Goal: Task Accomplishment & Management: Manage account settings

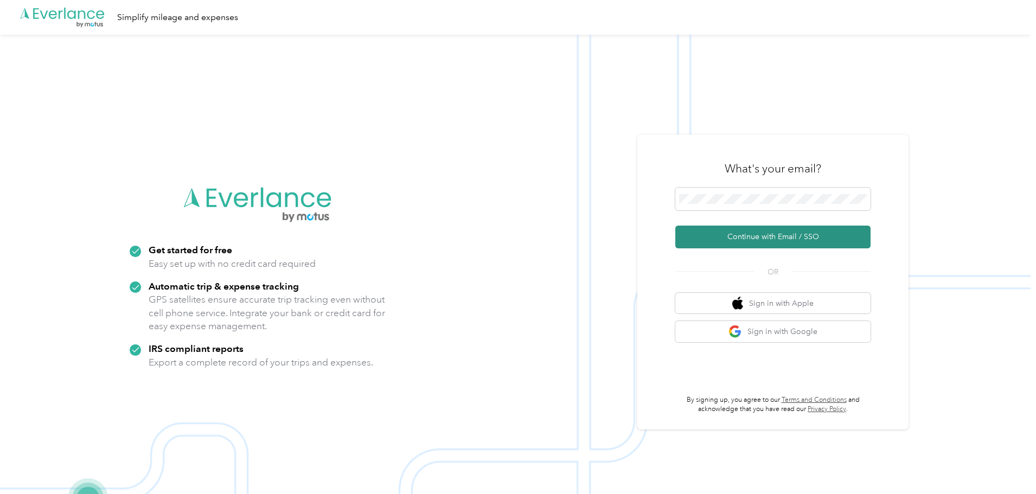
click at [776, 234] on button "Continue with Email / SSO" at bounding box center [772, 237] width 195 height 23
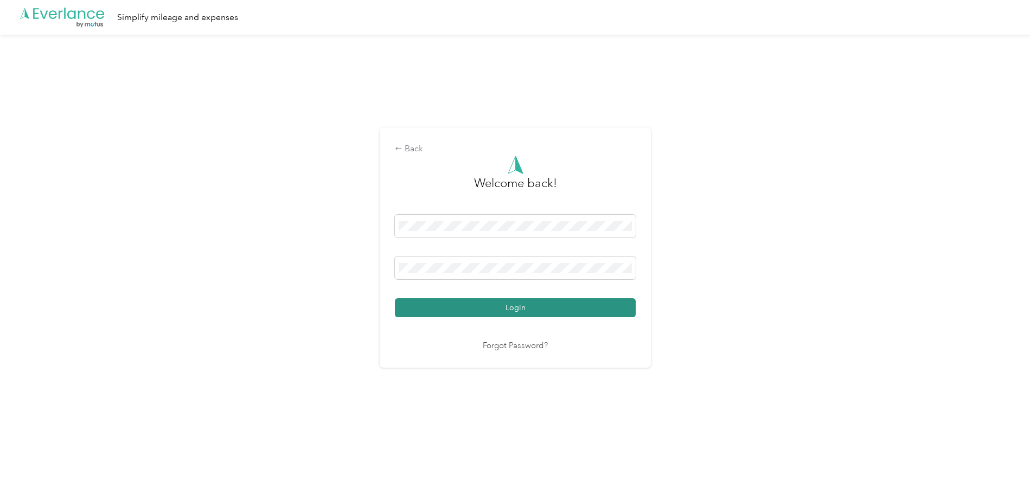
click at [523, 303] on button "Login" at bounding box center [515, 307] width 241 height 19
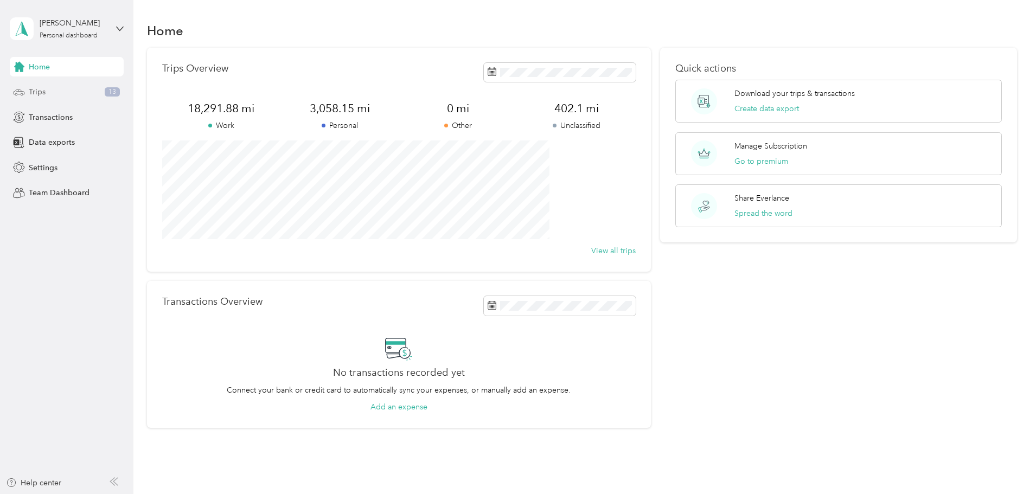
click at [39, 94] on span "Trips" at bounding box center [37, 91] width 17 height 11
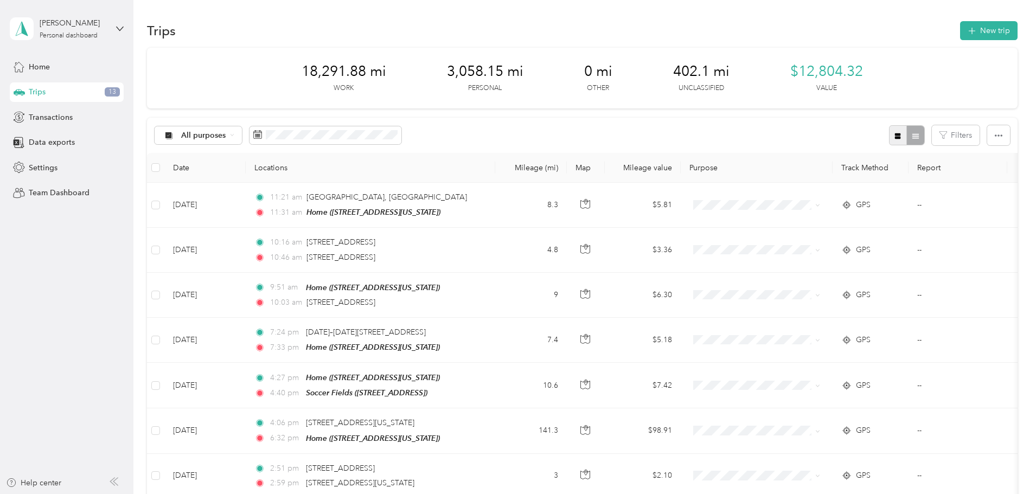
click at [895, 135] on icon "button" at bounding box center [898, 136] width 6 height 6
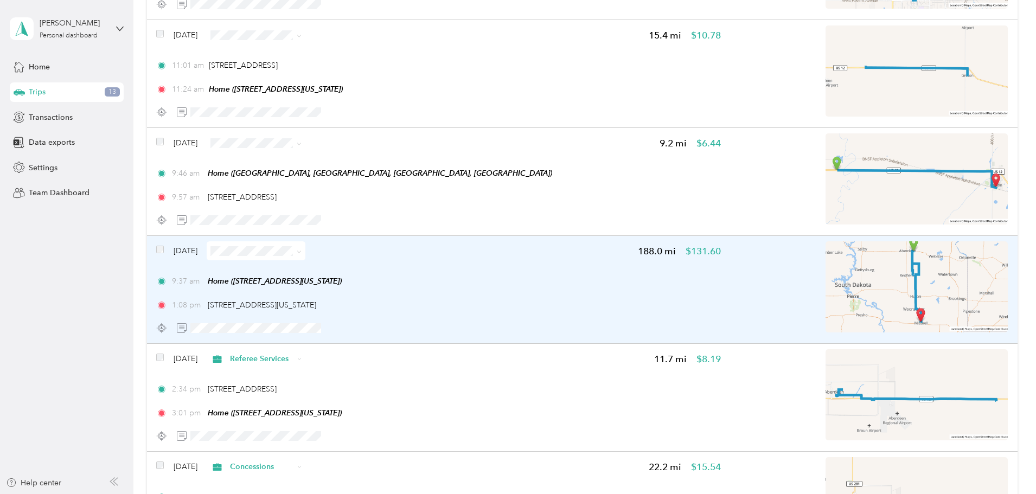
scroll to position [1139, 0]
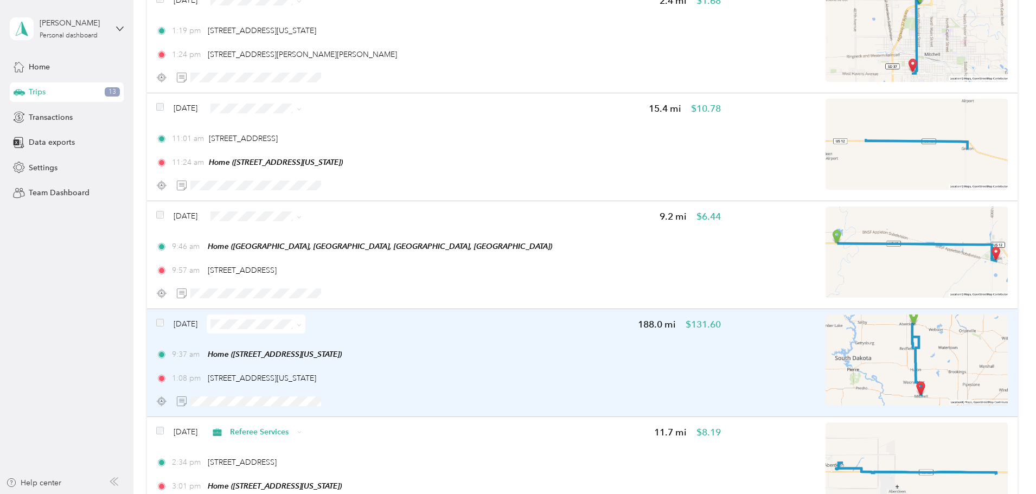
click at [595, 373] on div "1:08 pm [STREET_ADDRESS][US_STATE]" at bounding box center [438, 378] width 565 height 11
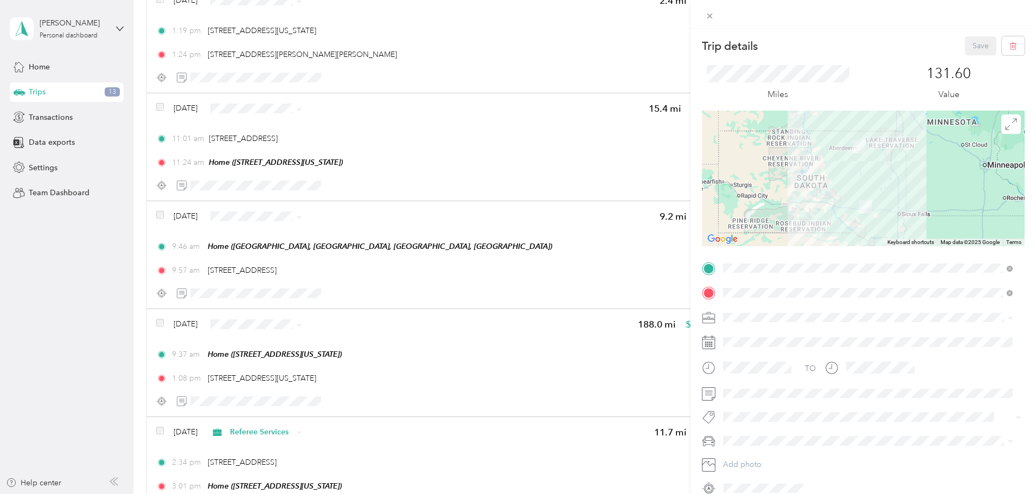
click at [772, 428] on span "[PERSON_NAME] River Trading Company" at bounding box center [798, 431] width 143 height 9
click at [775, 404] on div "[PERSON_NAME]'s Equinox #2" at bounding box center [868, 400] width 282 height 11
click at [965, 48] on button "Save" at bounding box center [980, 45] width 31 height 19
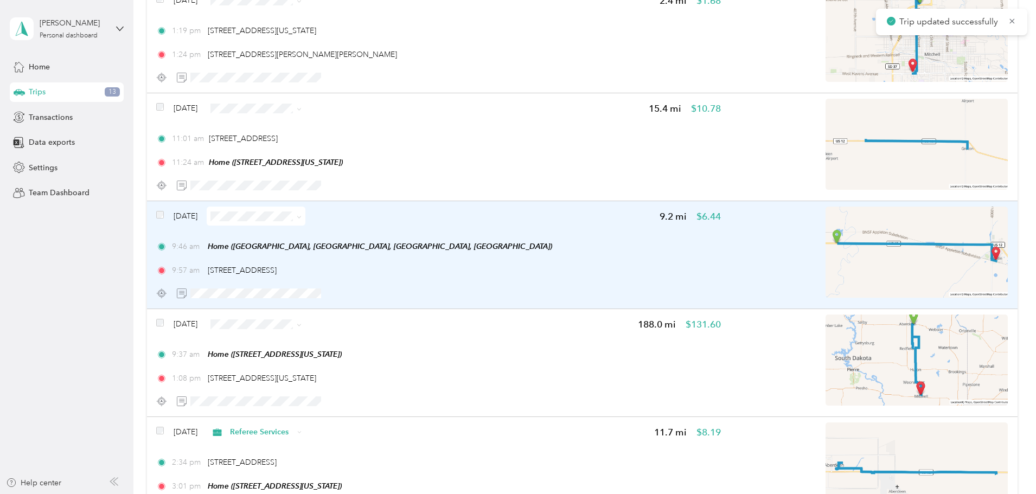
click at [545, 255] on div "9:46 am Home ([GEOGRAPHIC_DATA], [GEOGRAPHIC_DATA], [GEOGRAPHIC_DATA], [GEOGRAP…" at bounding box center [438, 258] width 565 height 35
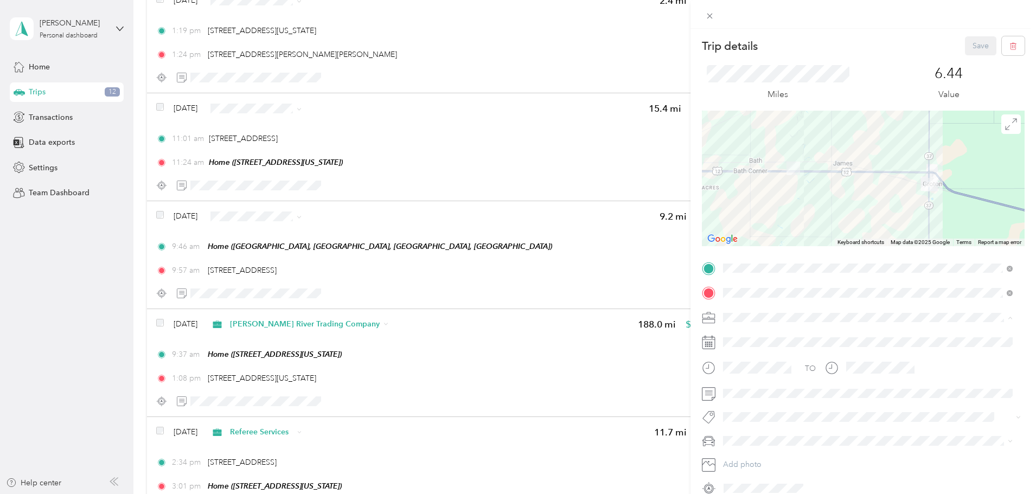
click at [756, 354] on span "Personal" at bounding box center [741, 355] width 29 height 9
click at [967, 47] on button "Save" at bounding box center [980, 45] width 31 height 19
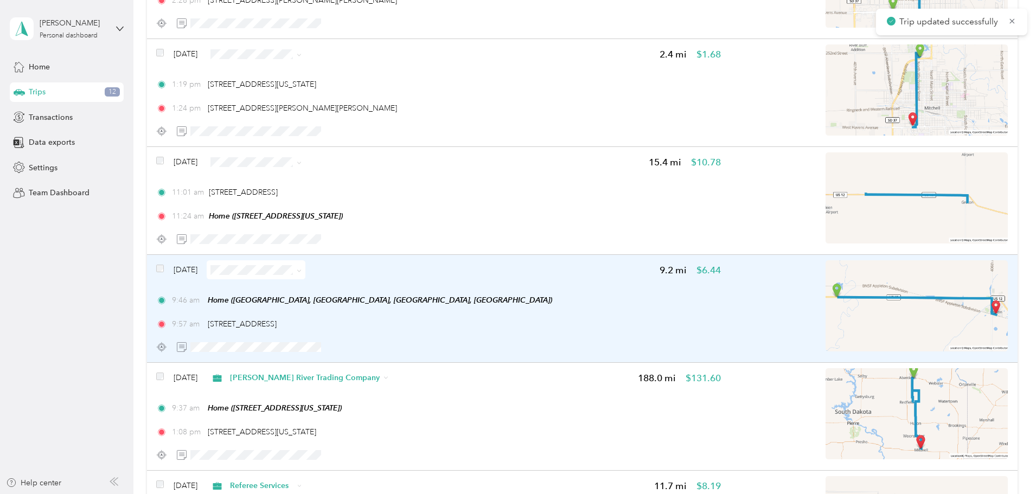
scroll to position [1085, 0]
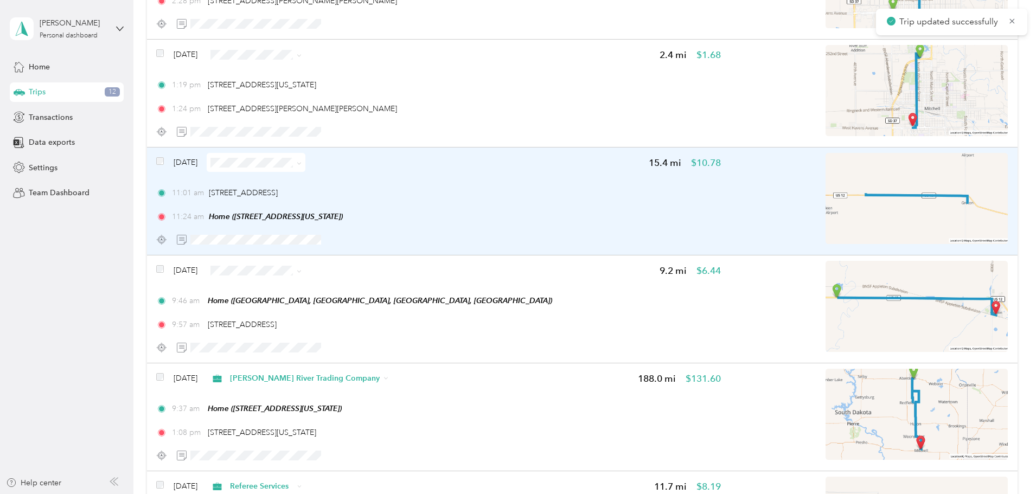
click at [539, 194] on div "11:01 am [STREET_ADDRESS]" at bounding box center [438, 192] width 565 height 11
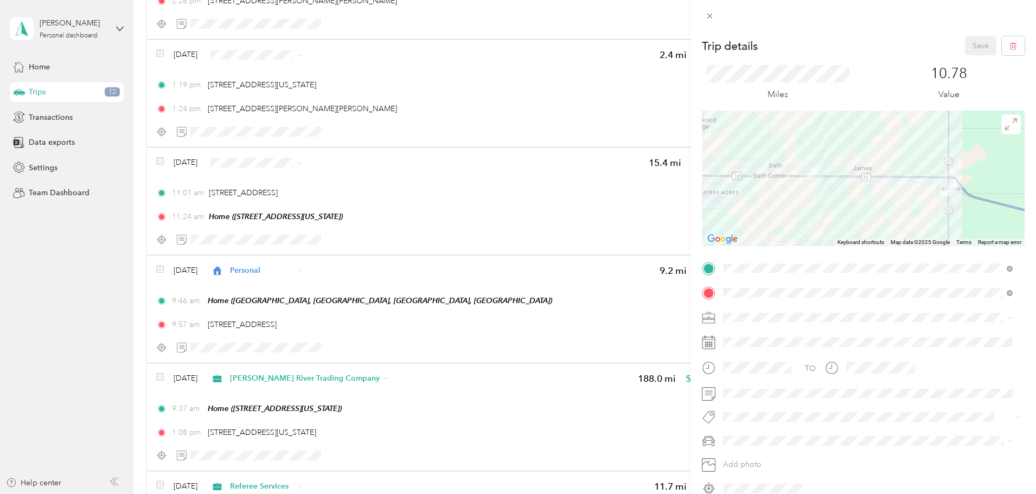
click at [753, 426] on div "[PERSON_NAME] River Trading Company" at bounding box center [868, 431] width 282 height 11
click at [970, 46] on button "Save" at bounding box center [980, 45] width 31 height 19
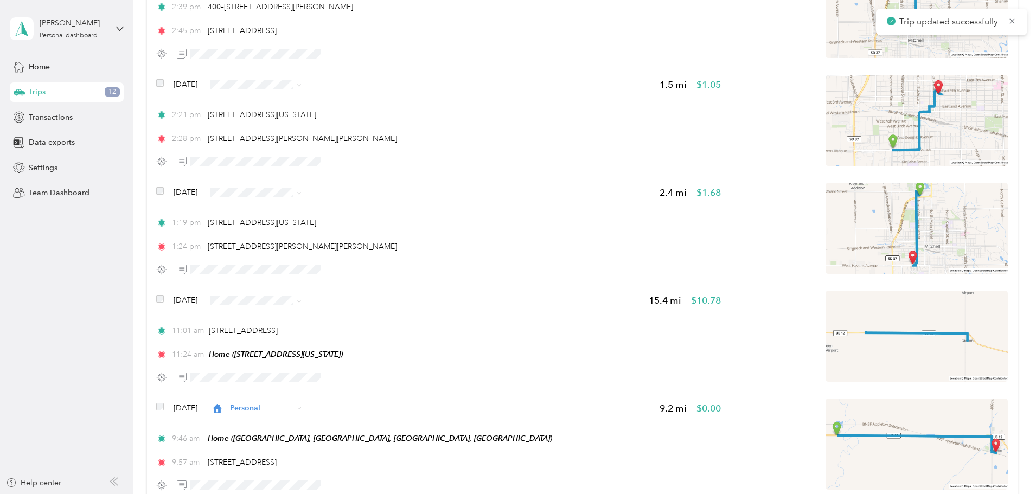
scroll to position [922, 0]
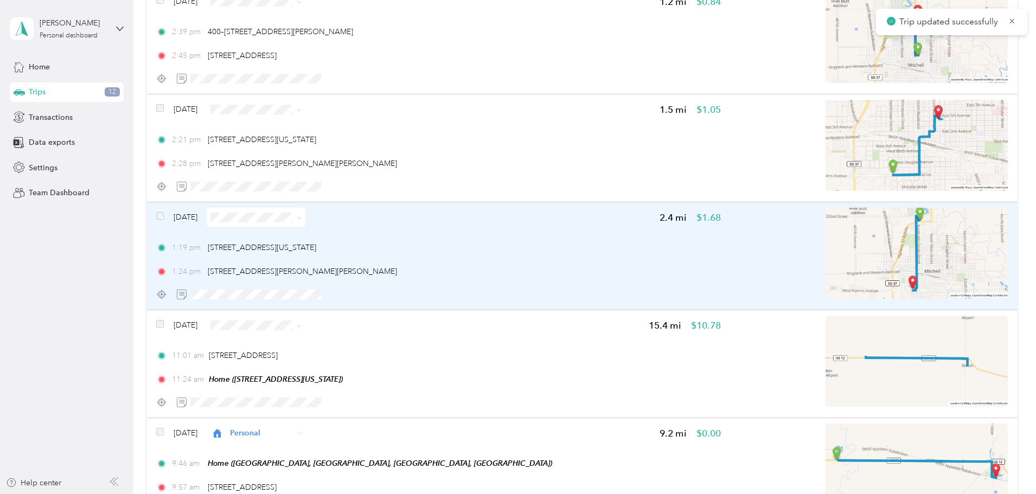
click at [550, 244] on div "1:19 pm [STREET_ADDRESS][US_STATE]" at bounding box center [438, 247] width 565 height 11
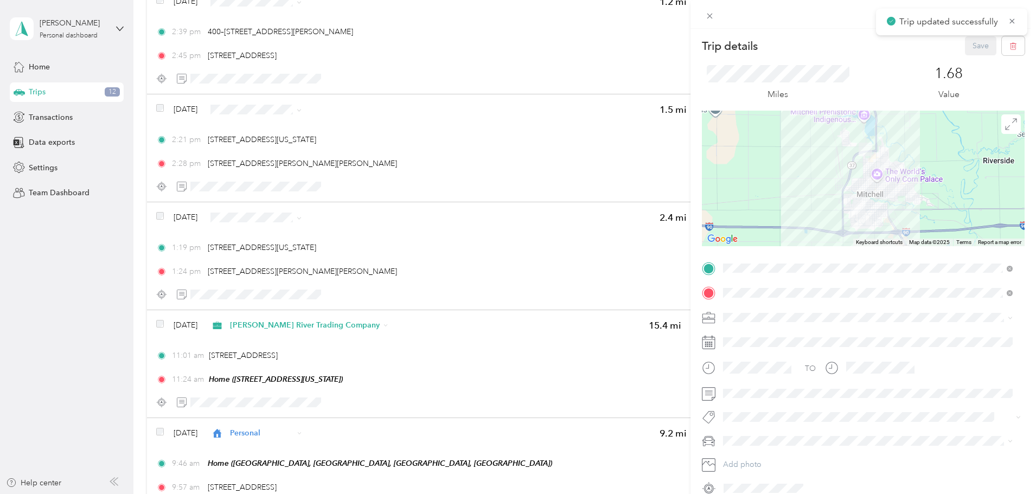
click at [750, 311] on span at bounding box center [871, 317] width 305 height 17
click at [769, 425] on li "[PERSON_NAME] River Trading Company" at bounding box center [867, 431] width 297 height 19
click at [756, 400] on span "[PERSON_NAME]'s Equinox #2" at bounding box center [780, 402] width 107 height 9
click at [976, 47] on button "Save" at bounding box center [980, 45] width 31 height 19
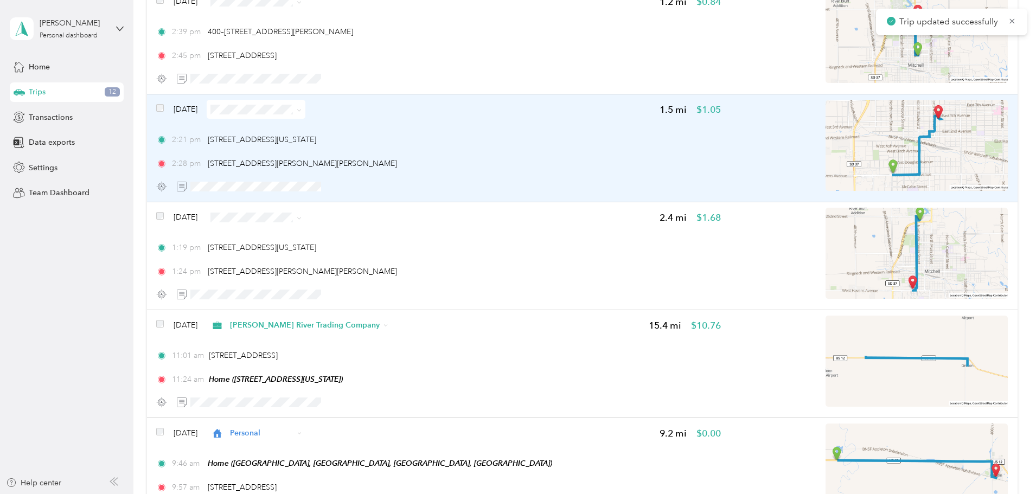
click at [551, 156] on div "2:21 pm [STREET_ADDRESS][US_STATE][PERSON_NAME] 2:28 pm [STREET_ADDRESS][PERSON…" at bounding box center [438, 151] width 565 height 35
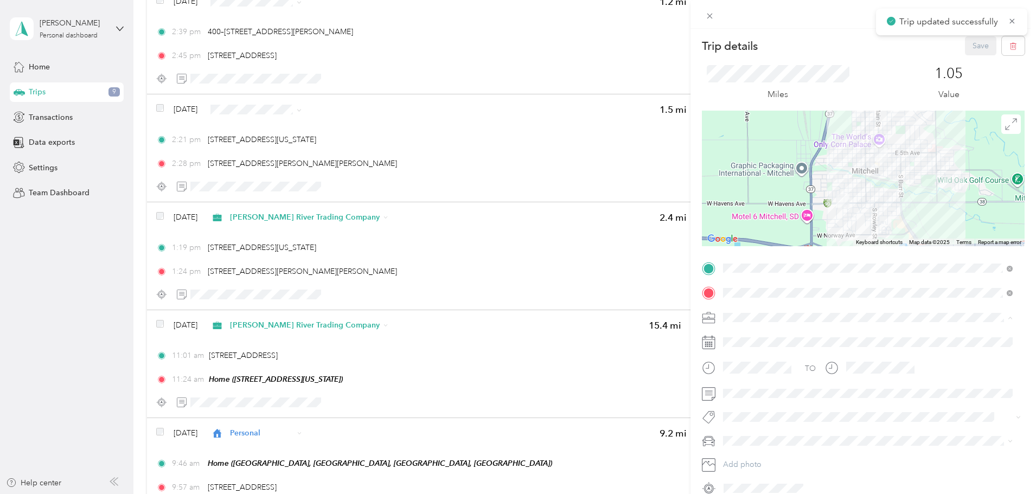
click at [758, 426] on div "[PERSON_NAME] River Trading Company" at bounding box center [868, 431] width 282 height 11
click at [763, 406] on li "[PERSON_NAME]'s Equinox #2" at bounding box center [867, 402] width 297 height 19
click at [970, 42] on button "Save" at bounding box center [980, 45] width 31 height 19
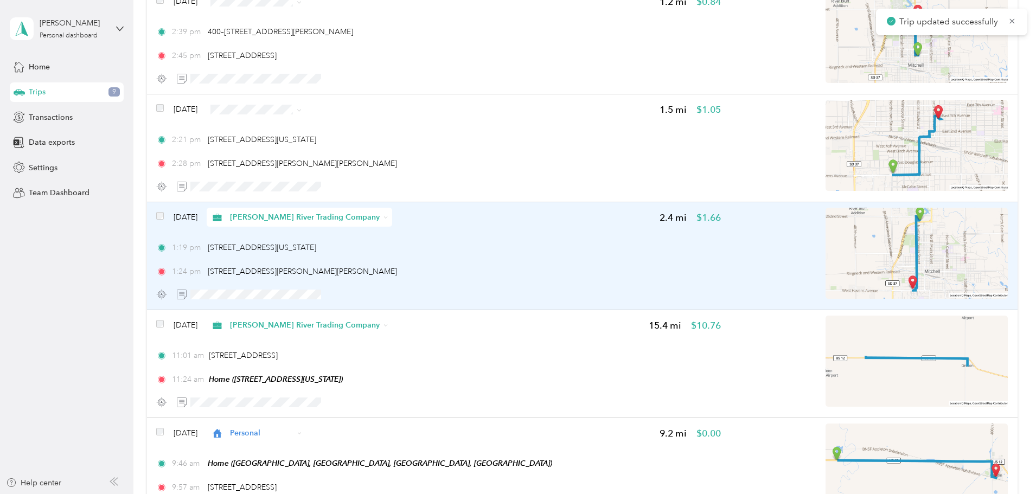
scroll to position [651, 0]
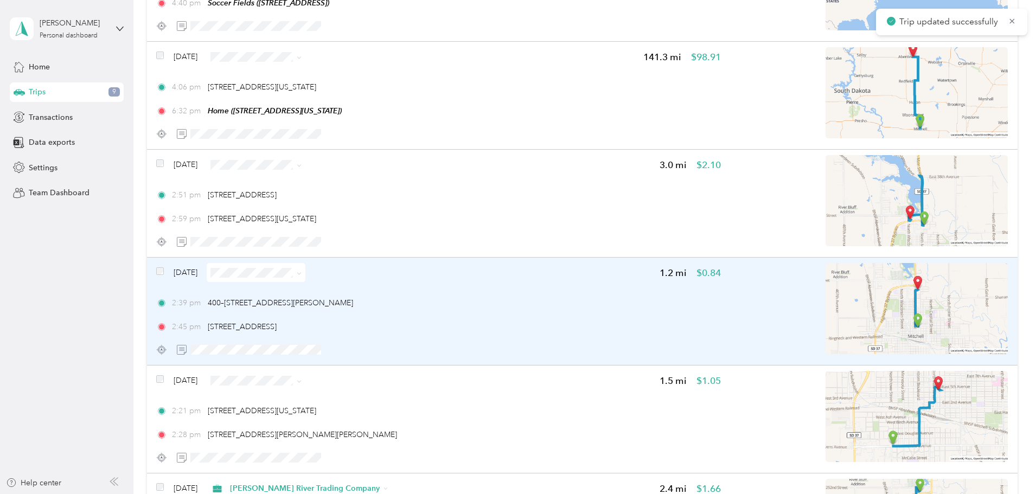
click at [558, 292] on div "[DATE] 1.2 mi $0.84 2:39 pm 400–[STREET_ADDRESS][PERSON_NAME][PERSON_NAME] 2:45…" at bounding box center [438, 311] width 565 height 96
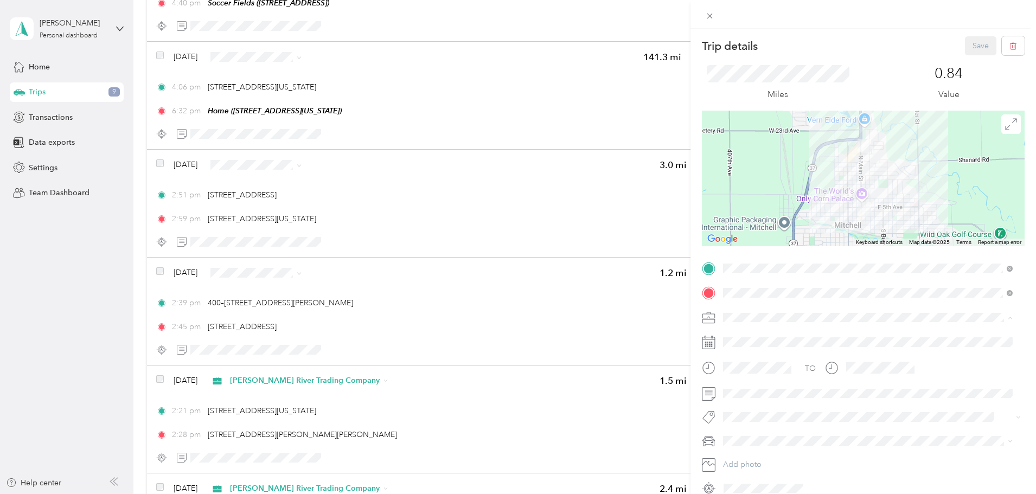
click at [750, 429] on span "[PERSON_NAME] River Trading Company" at bounding box center [798, 431] width 143 height 9
click at [758, 406] on li "[PERSON_NAME]'s Equinox #2" at bounding box center [867, 402] width 297 height 19
click at [975, 48] on button "Save" at bounding box center [980, 45] width 31 height 19
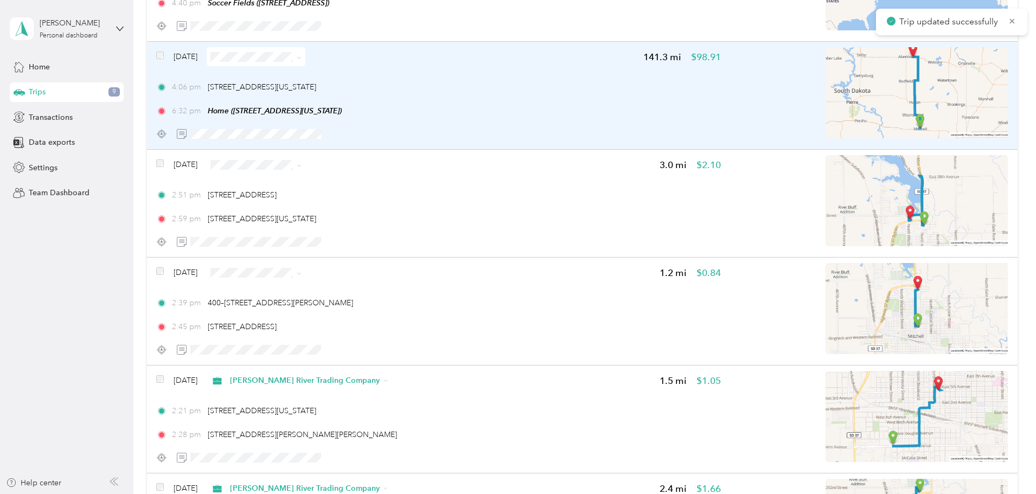
click at [514, 117] on div "[DATE] 141.3 mi $98.91 4:06 pm [STREET_ADDRESS][US_STATE] 6:32 pm Home ([STREET…" at bounding box center [438, 95] width 565 height 96
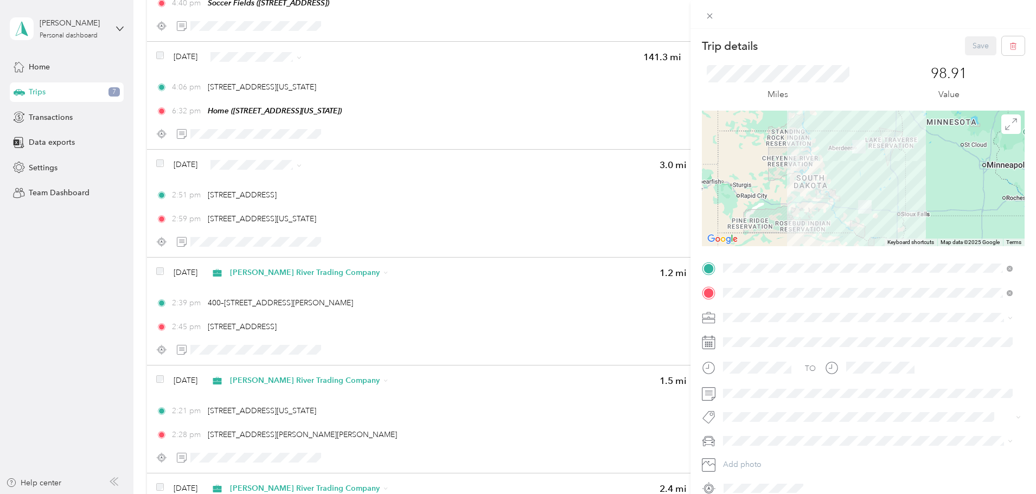
click at [765, 429] on span "[PERSON_NAME] River Trading Company" at bounding box center [798, 429] width 143 height 9
click at [764, 435] on span at bounding box center [871, 440] width 305 height 17
click at [771, 406] on li "[PERSON_NAME]'s Equinox #2" at bounding box center [867, 400] width 297 height 19
click at [965, 48] on button "Save" at bounding box center [980, 45] width 31 height 19
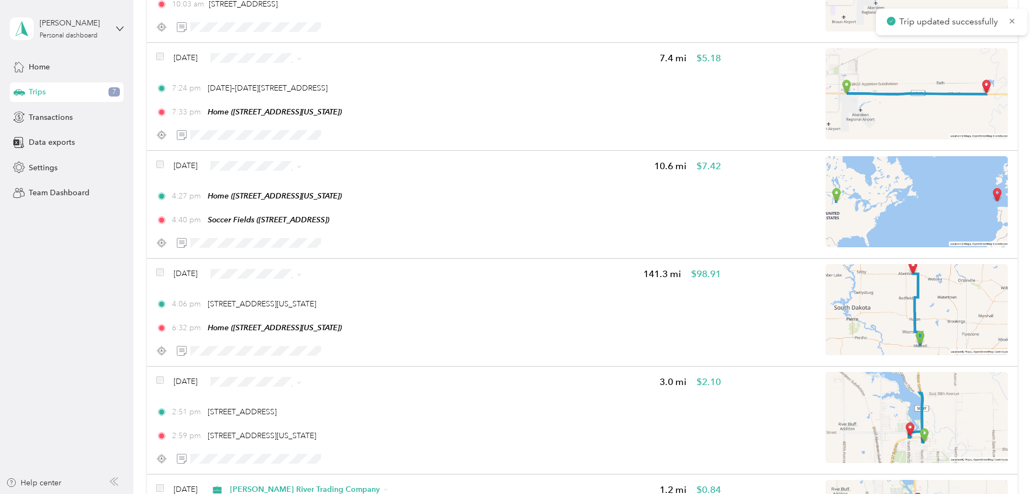
scroll to position [380, 0]
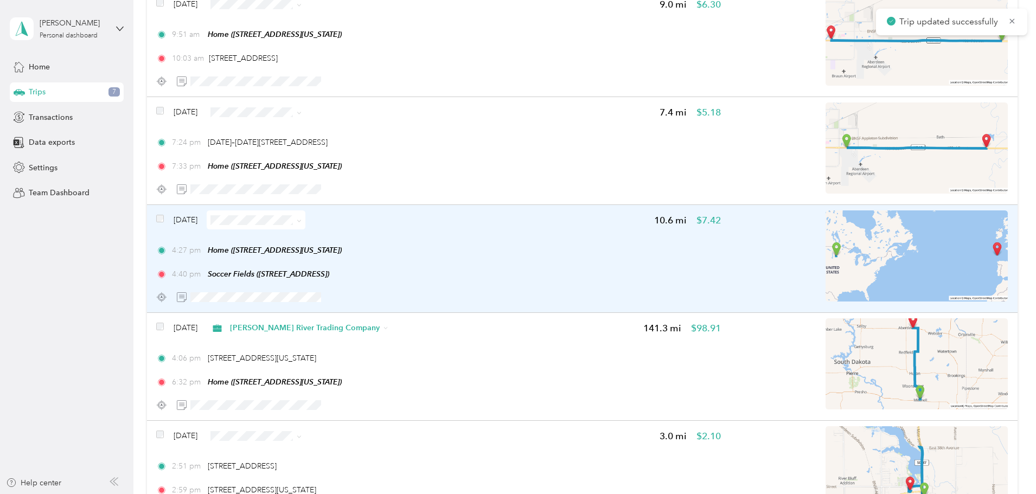
click at [527, 251] on div "4:27 pm Home ([STREET_ADDRESS][US_STATE])" at bounding box center [438, 250] width 565 height 11
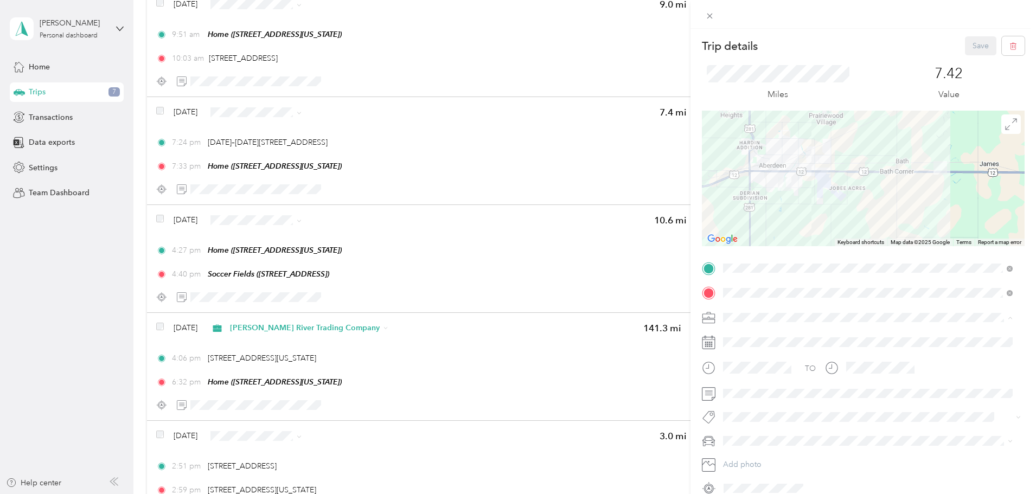
click at [760, 411] on span "Referee Services" at bounding box center [755, 412] width 57 height 9
click at [969, 48] on button "Save" at bounding box center [980, 45] width 31 height 19
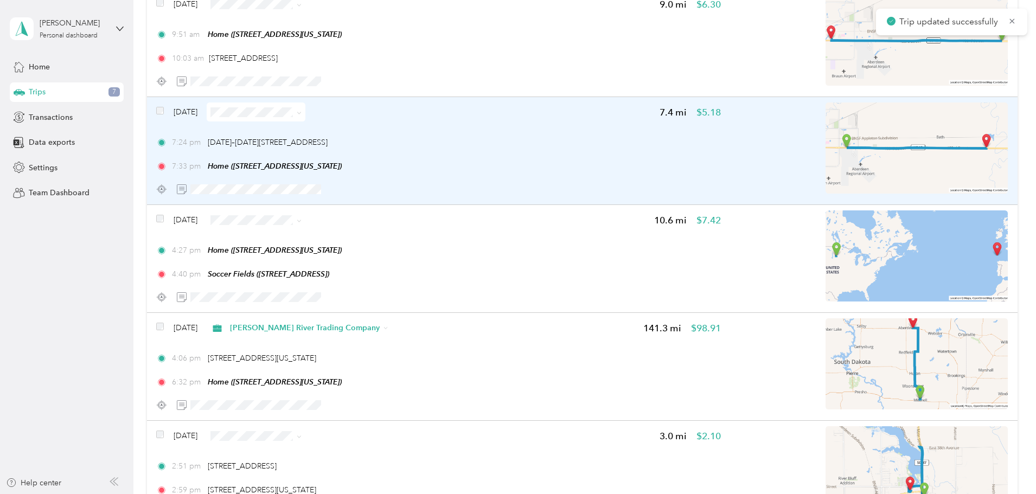
click at [535, 155] on div "7:24 pm [DATE]–[DATE][STREET_ADDRESS] 7:33 pm Home ([STREET_ADDRESS][US_STATE])" at bounding box center [438, 154] width 565 height 35
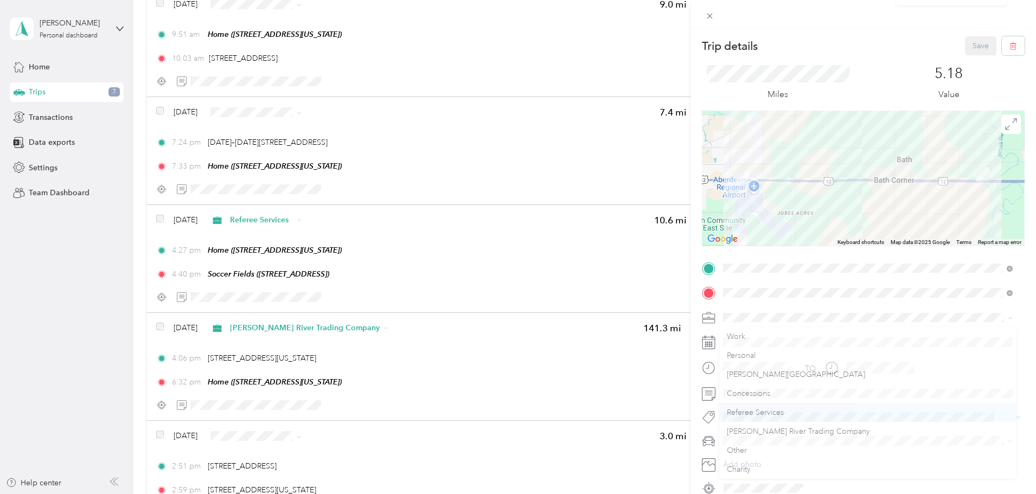
click at [758, 408] on span "Referee Services" at bounding box center [755, 412] width 57 height 9
click at [970, 47] on button "Save" at bounding box center [980, 45] width 31 height 19
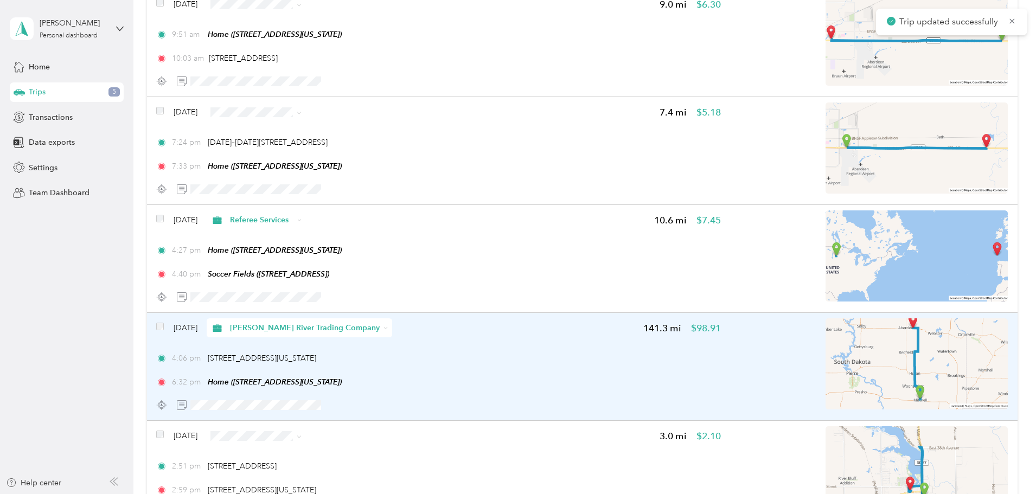
scroll to position [488, 0]
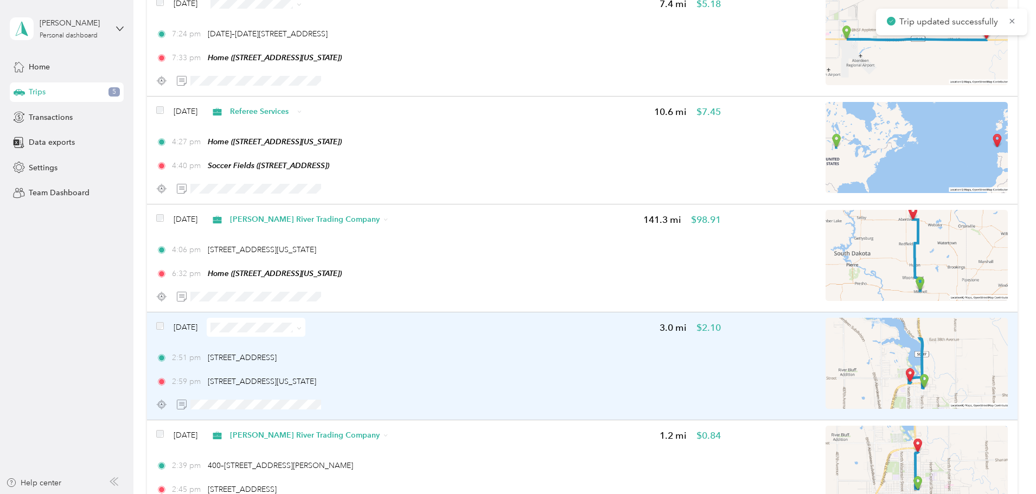
click at [532, 362] on div "2:51 pm [STREET_ADDRESS][PERSON_NAME]" at bounding box center [438, 357] width 565 height 11
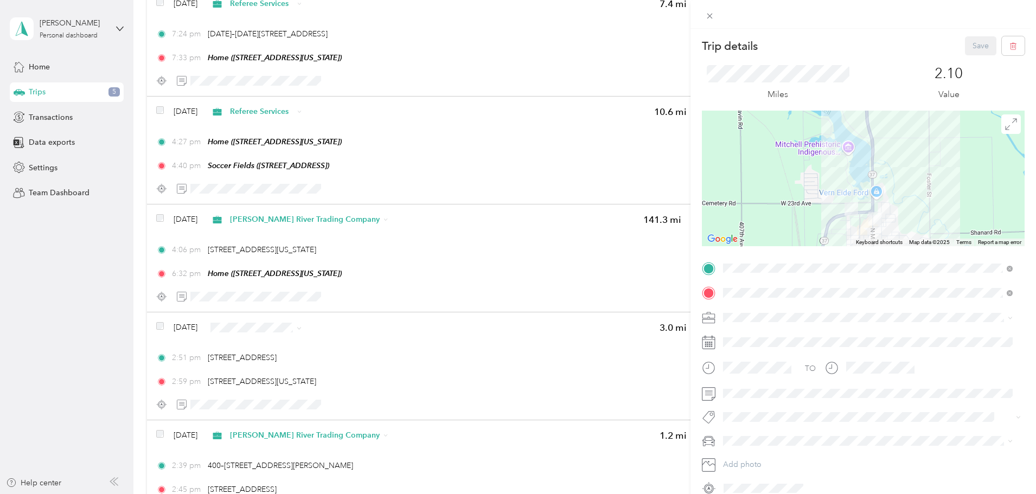
click at [768, 436] on li "[PERSON_NAME] River Trading Company" at bounding box center [867, 430] width 297 height 19
click at [770, 402] on span "[PERSON_NAME]'s Equinox #2" at bounding box center [780, 402] width 107 height 9
click at [969, 46] on button "Save" at bounding box center [980, 45] width 31 height 19
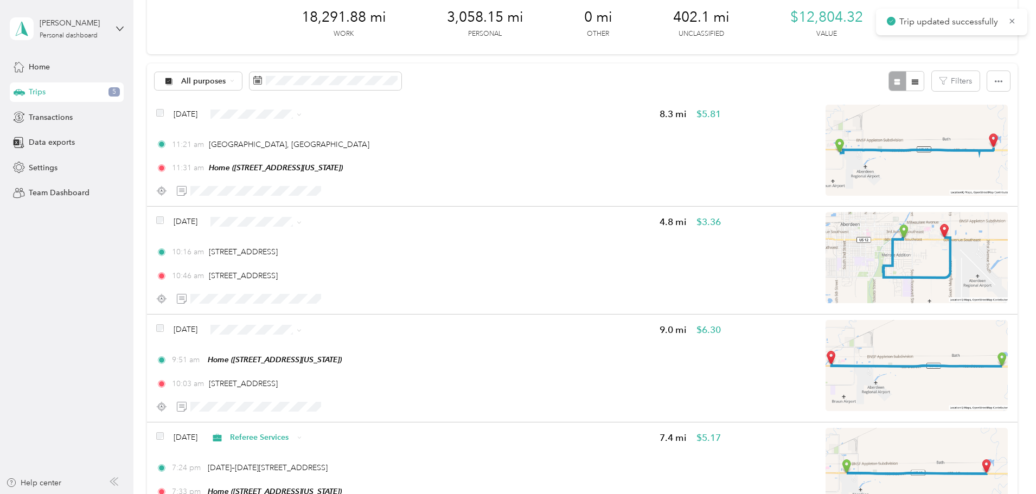
scroll to position [108, 0]
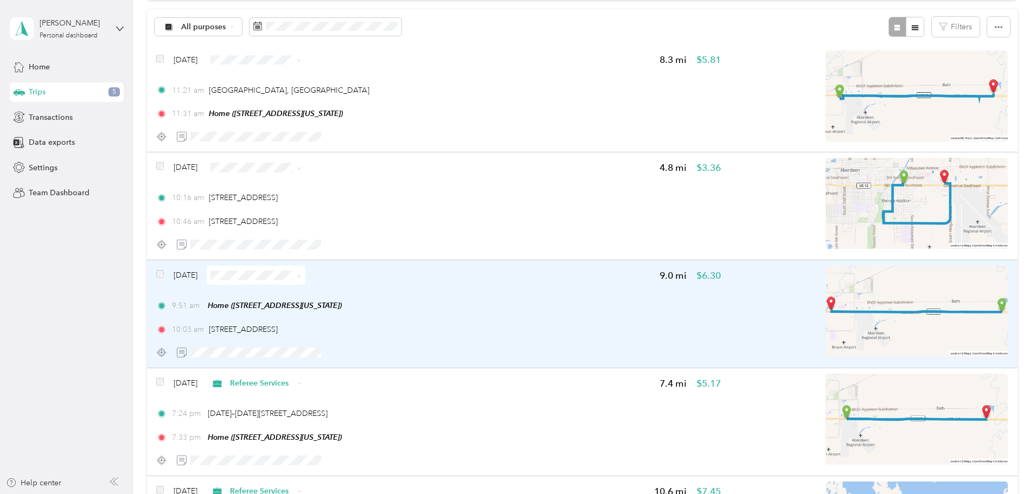
click at [584, 320] on div "9:51 am Home ([STREET_ADDRESS][US_STATE]) 10:03 am [STREET_ADDRESS]" at bounding box center [438, 317] width 565 height 35
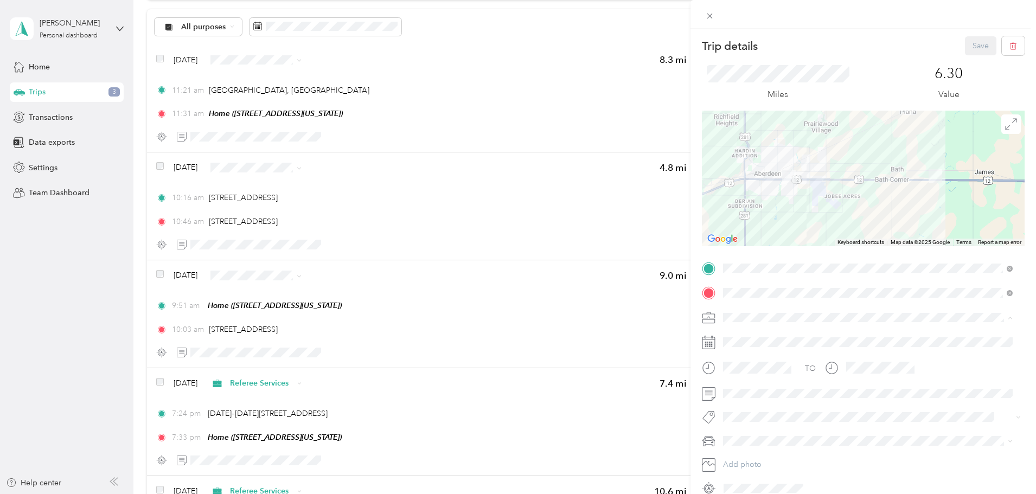
click at [785, 379] on li "[PERSON_NAME][GEOGRAPHIC_DATA]" at bounding box center [867, 374] width 297 height 19
click at [769, 406] on li "[PERSON_NAME]'s Equinox #2" at bounding box center [867, 402] width 297 height 19
click at [973, 48] on button "Save" at bounding box center [980, 45] width 31 height 19
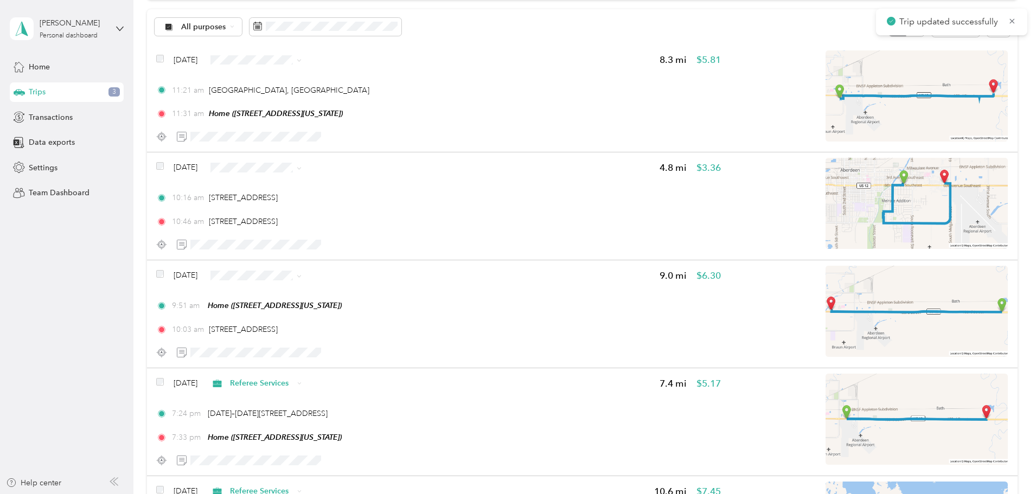
click at [581, 209] on div "10:16 am [STREET_ADDRESS] 10:46 am [STREET_ADDRESS]" at bounding box center [438, 209] width 565 height 35
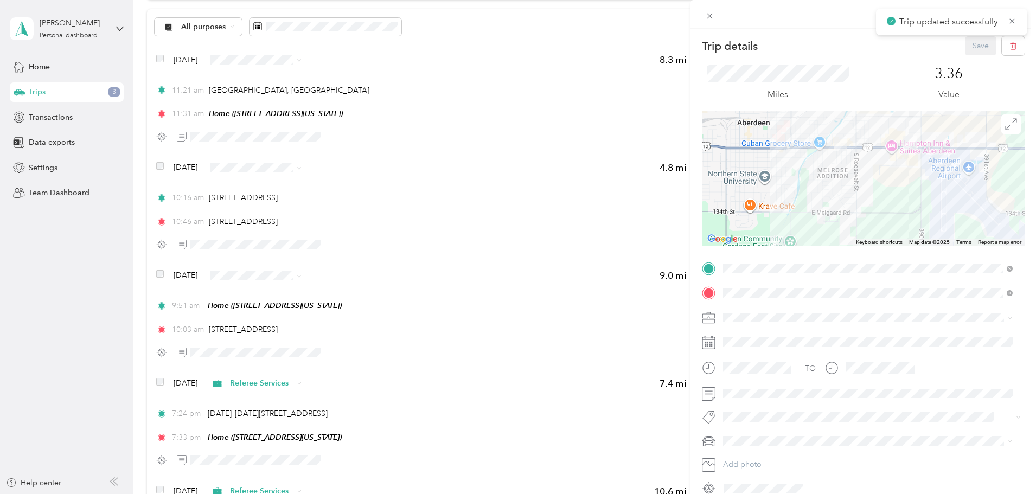
click at [744, 312] on span at bounding box center [871, 317] width 305 height 17
click at [755, 388] on div "Concessions" at bounding box center [868, 393] width 282 height 11
click at [776, 402] on span "[PERSON_NAME]'s Equinox #2" at bounding box center [780, 402] width 107 height 9
click at [974, 41] on button "Save" at bounding box center [980, 45] width 31 height 19
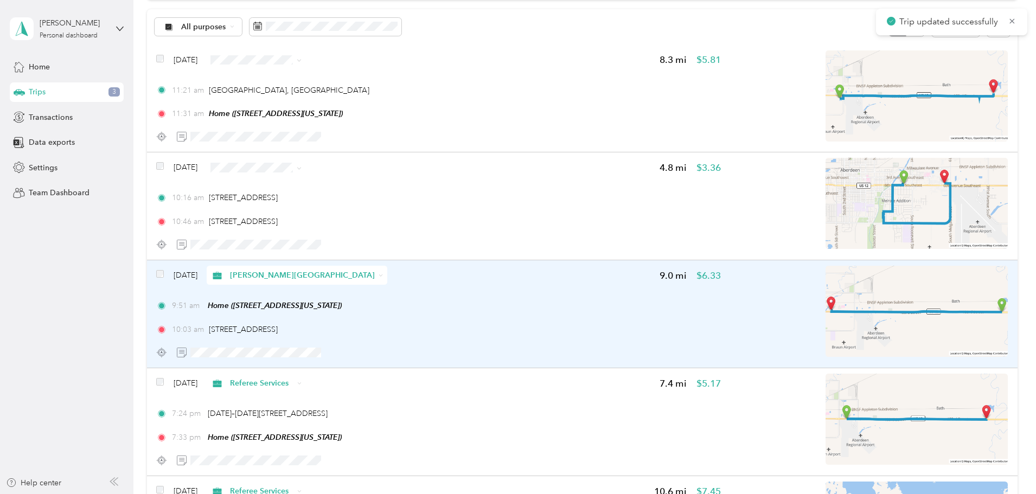
click at [606, 312] on div "9:51 am Home ([STREET_ADDRESS][US_STATE]) 10:03 am [STREET_ADDRESS]" at bounding box center [438, 317] width 565 height 35
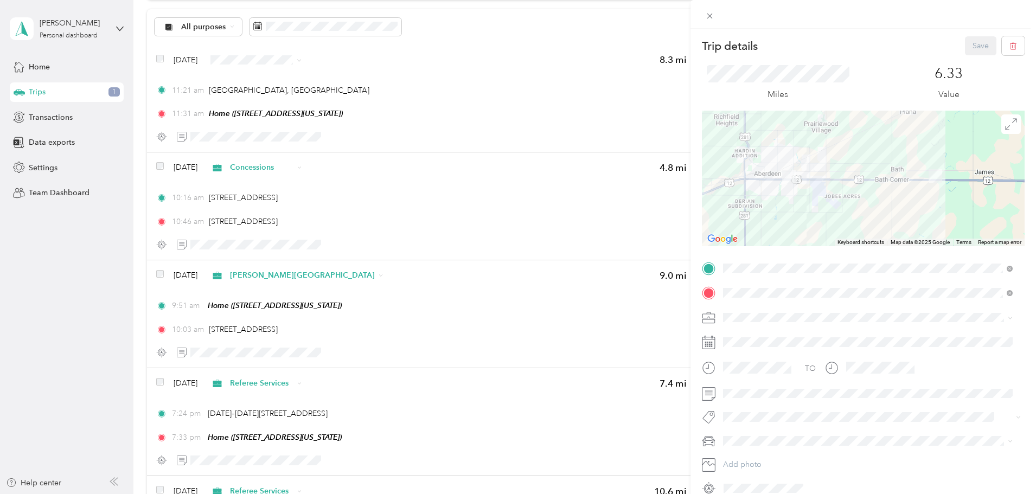
click at [762, 390] on span "Concessions" at bounding box center [748, 393] width 43 height 9
click at [974, 44] on button "Save" at bounding box center [980, 45] width 31 height 19
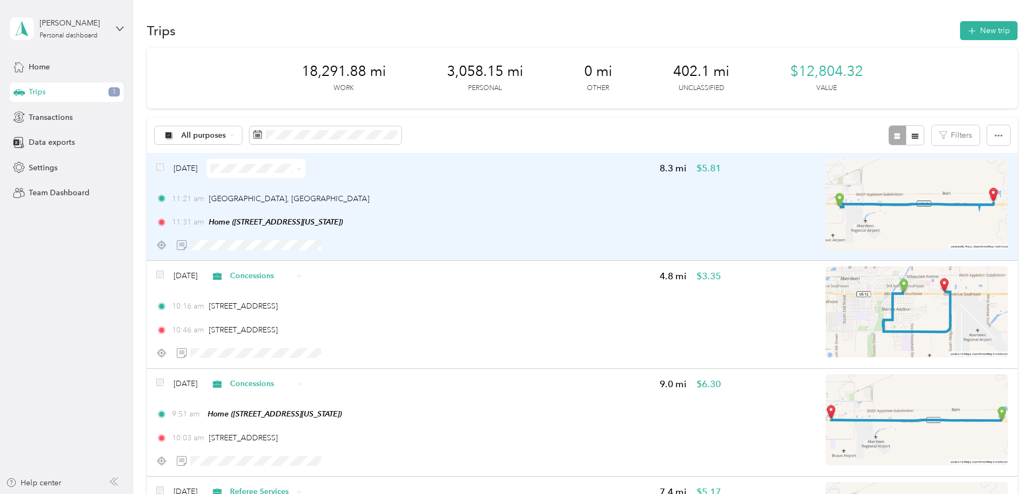
click at [542, 213] on div "11:21 am Aberdeen, [GEOGRAPHIC_DATA] 11:31 am Home ([STREET_ADDRESS][US_STATE])" at bounding box center [438, 210] width 565 height 35
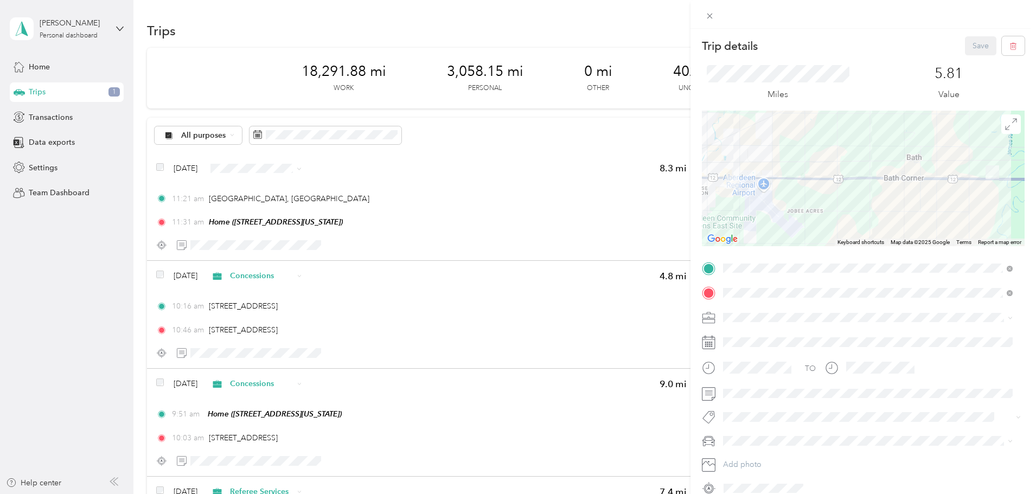
click at [753, 311] on span at bounding box center [871, 317] width 305 height 17
click at [749, 388] on div "Concessions" at bounding box center [868, 393] width 282 height 11
click at [759, 403] on span "[PERSON_NAME]'s Equinox #2" at bounding box center [780, 402] width 107 height 9
click at [973, 48] on button "Save" at bounding box center [980, 45] width 31 height 19
